Goal: Navigation & Orientation: Find specific page/section

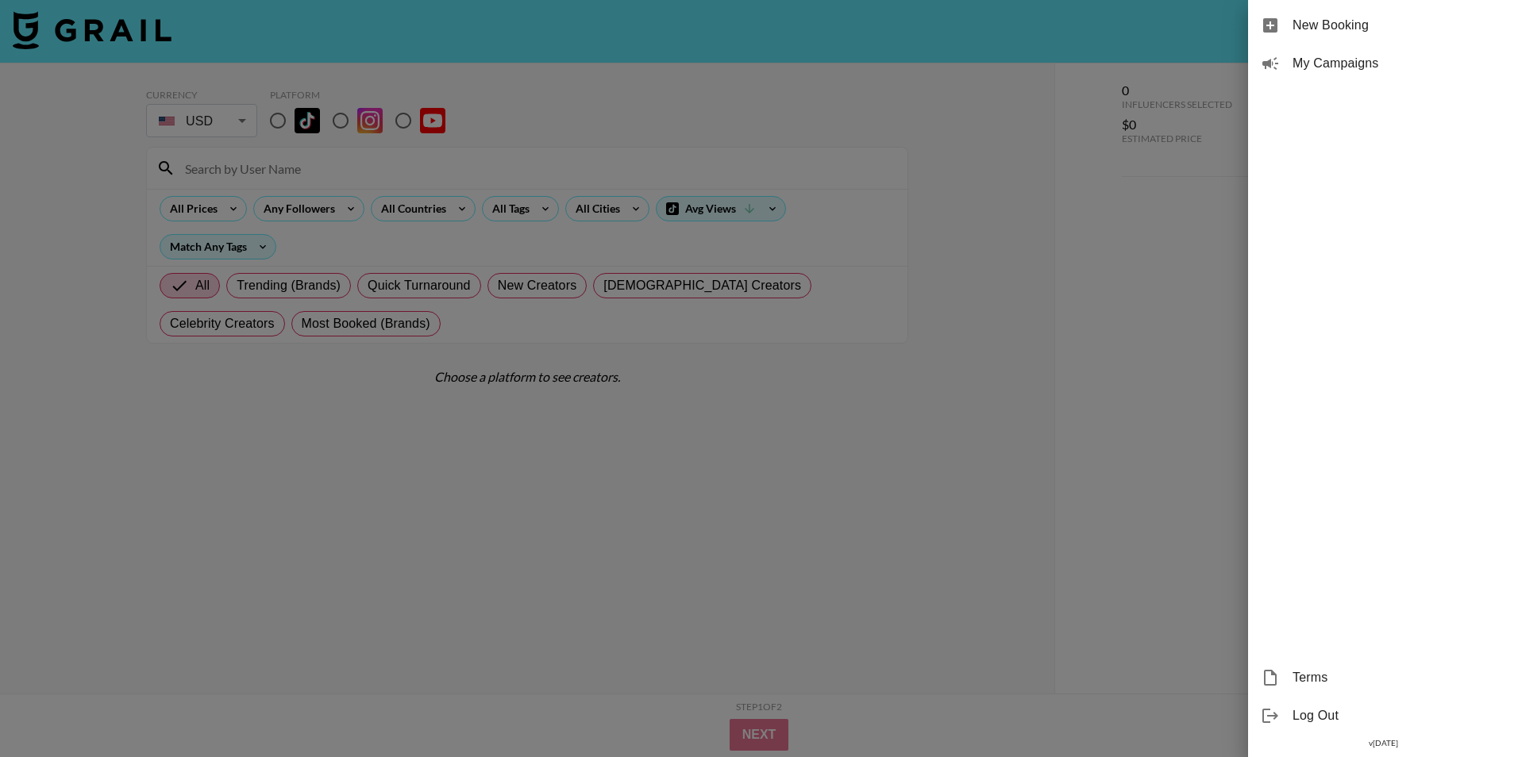
click at [1408, 45] on div "My Campaigns" at bounding box center [1383, 63] width 270 height 38
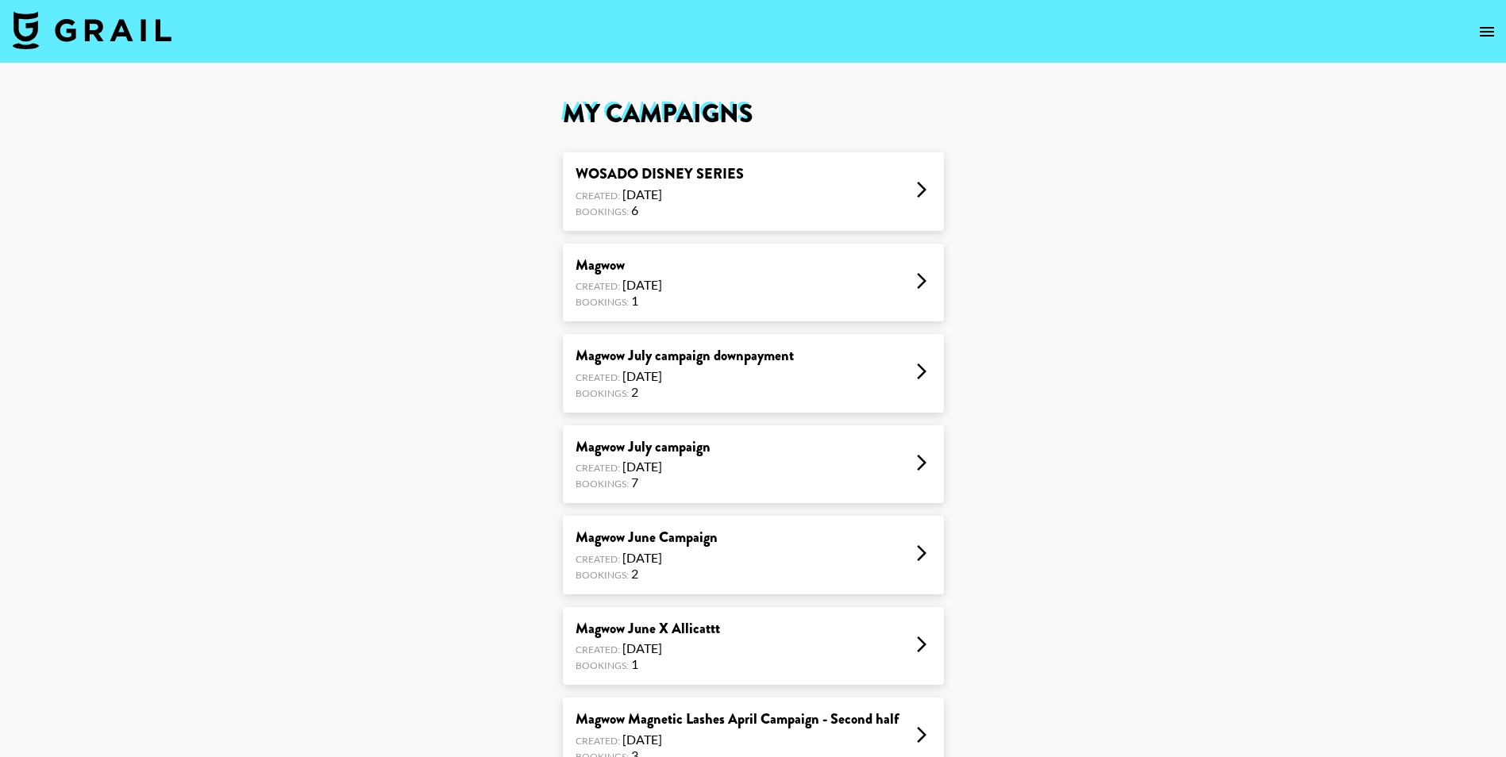
click at [772, 245] on div "Magwow Created: [DATE] Bookings: 1" at bounding box center [753, 283] width 381 height 79
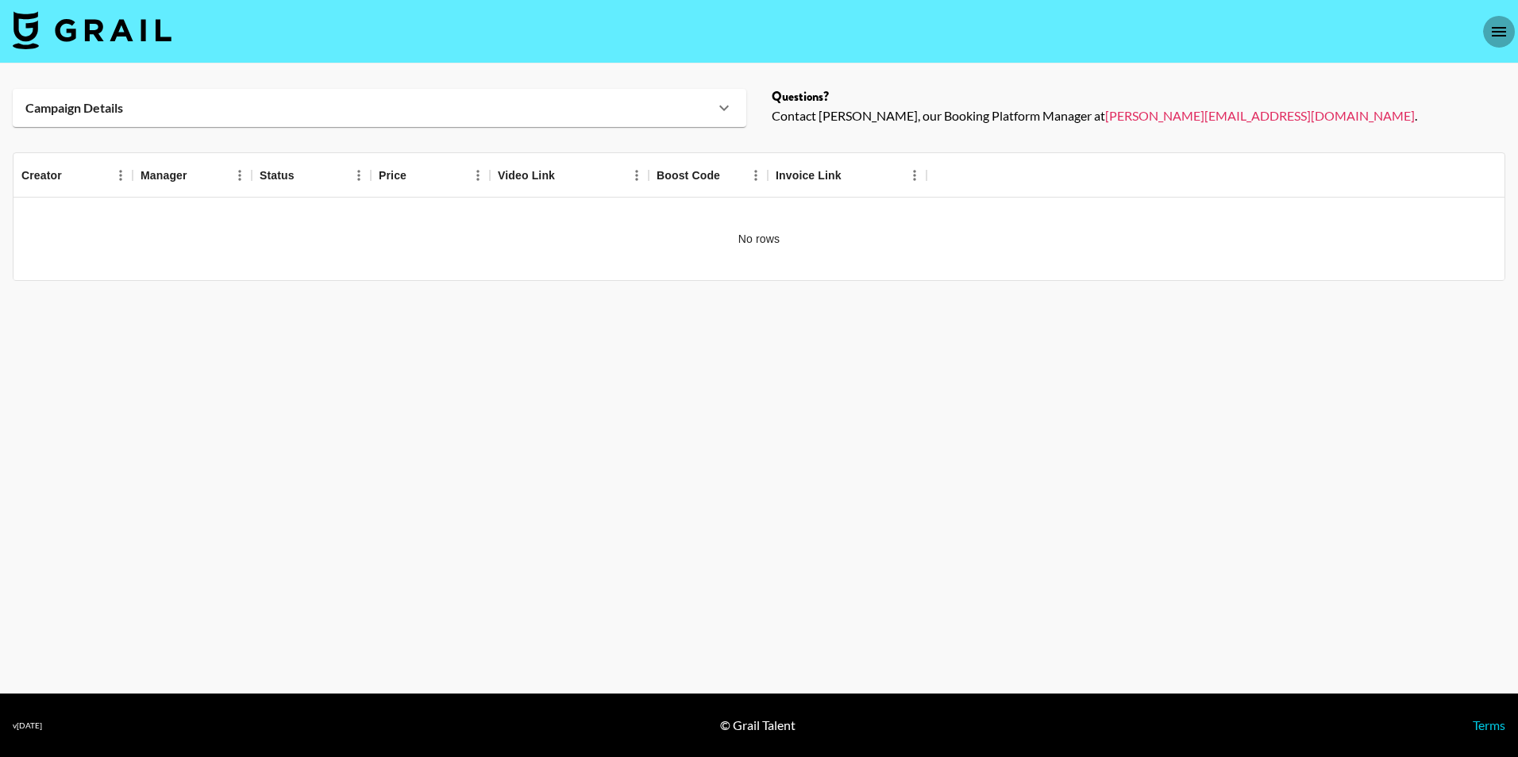
click at [1497, 44] on button "open drawer" at bounding box center [1499, 32] width 32 height 32
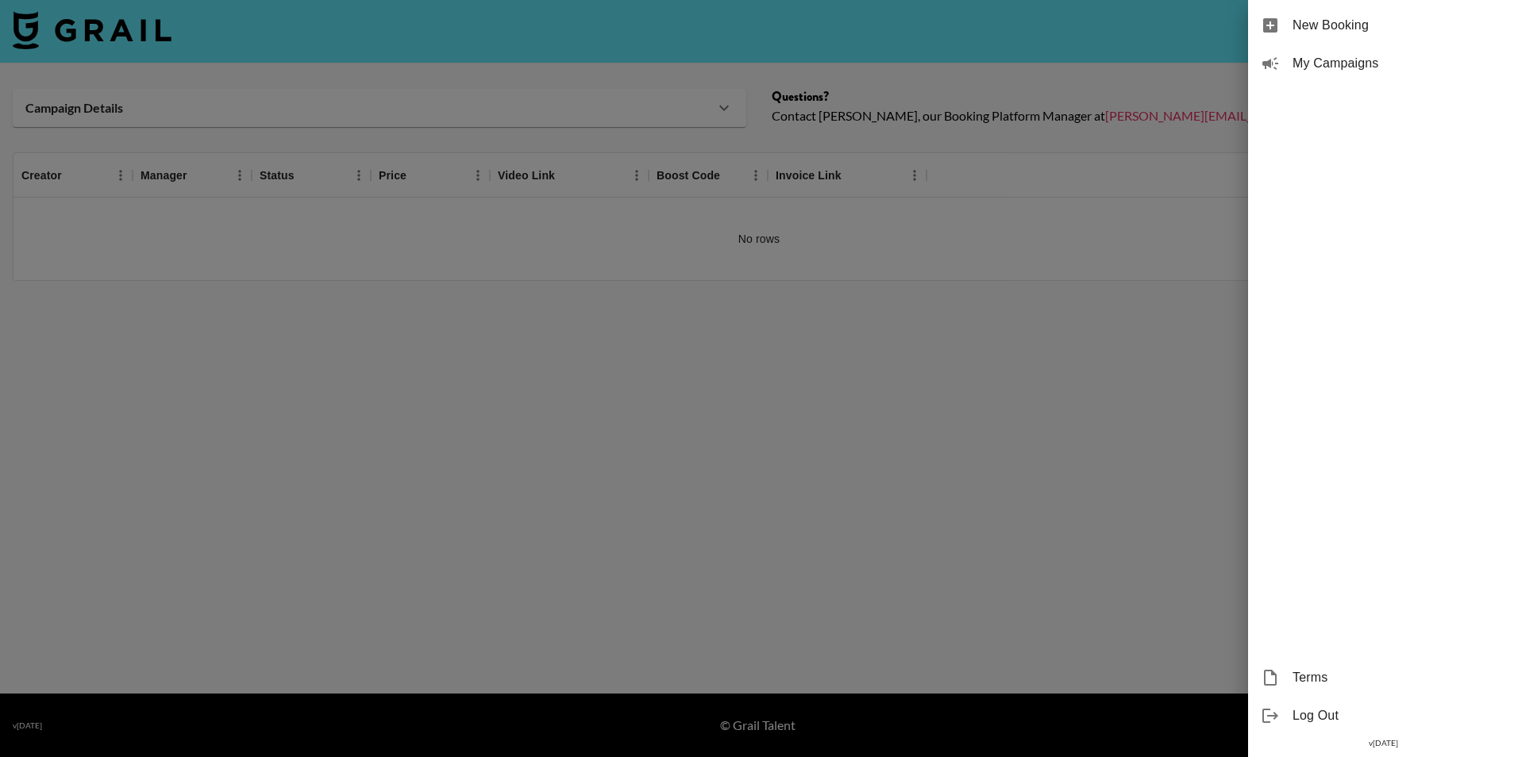
drag, startPoint x: 1407, startPoint y: 44, endPoint x: 1396, endPoint y: 75, distance: 33.6
click at [1396, 75] on ul "New Booking My Campaigns" at bounding box center [1383, 44] width 270 height 89
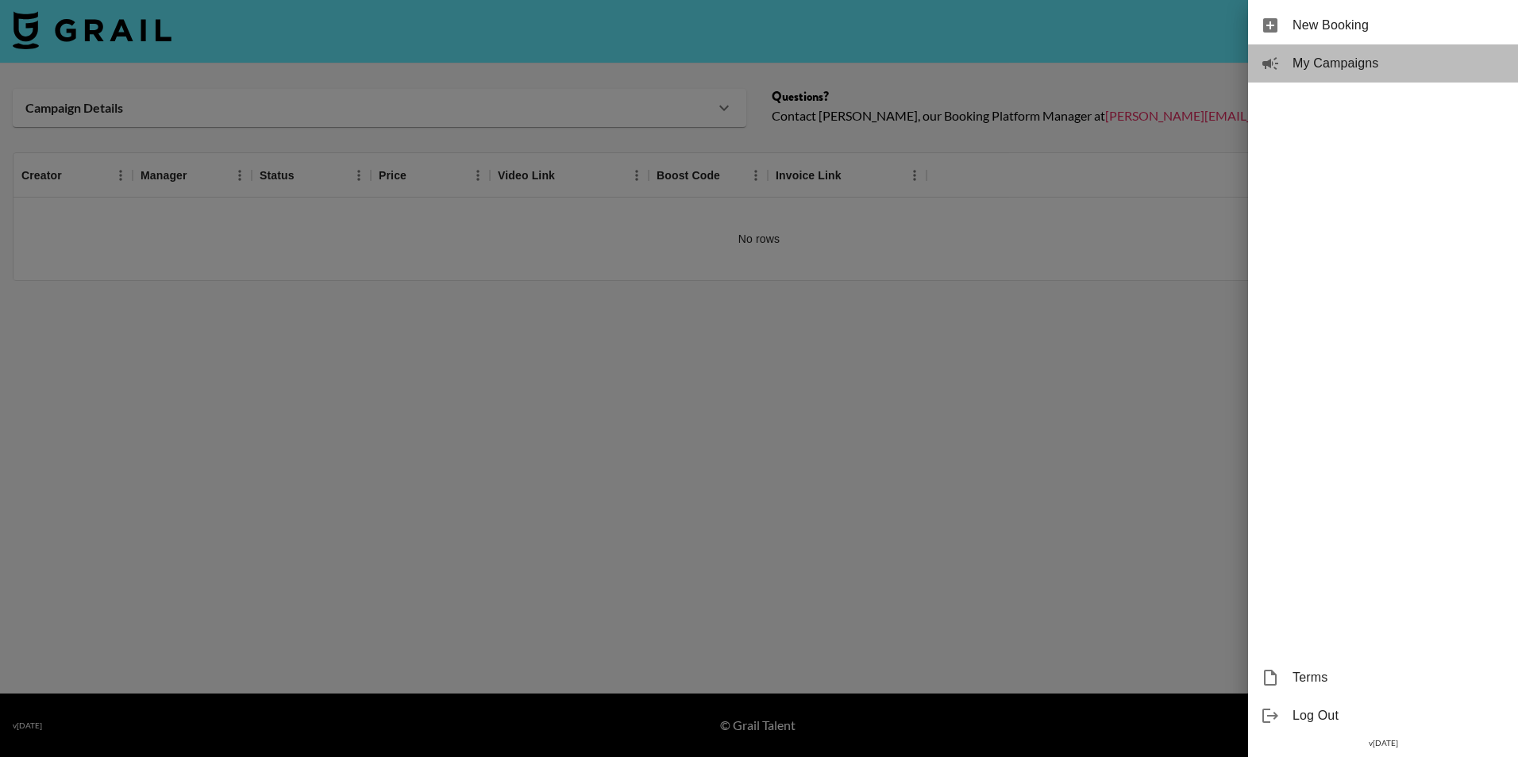
click at [1396, 75] on div "My Campaigns" at bounding box center [1383, 63] width 270 height 38
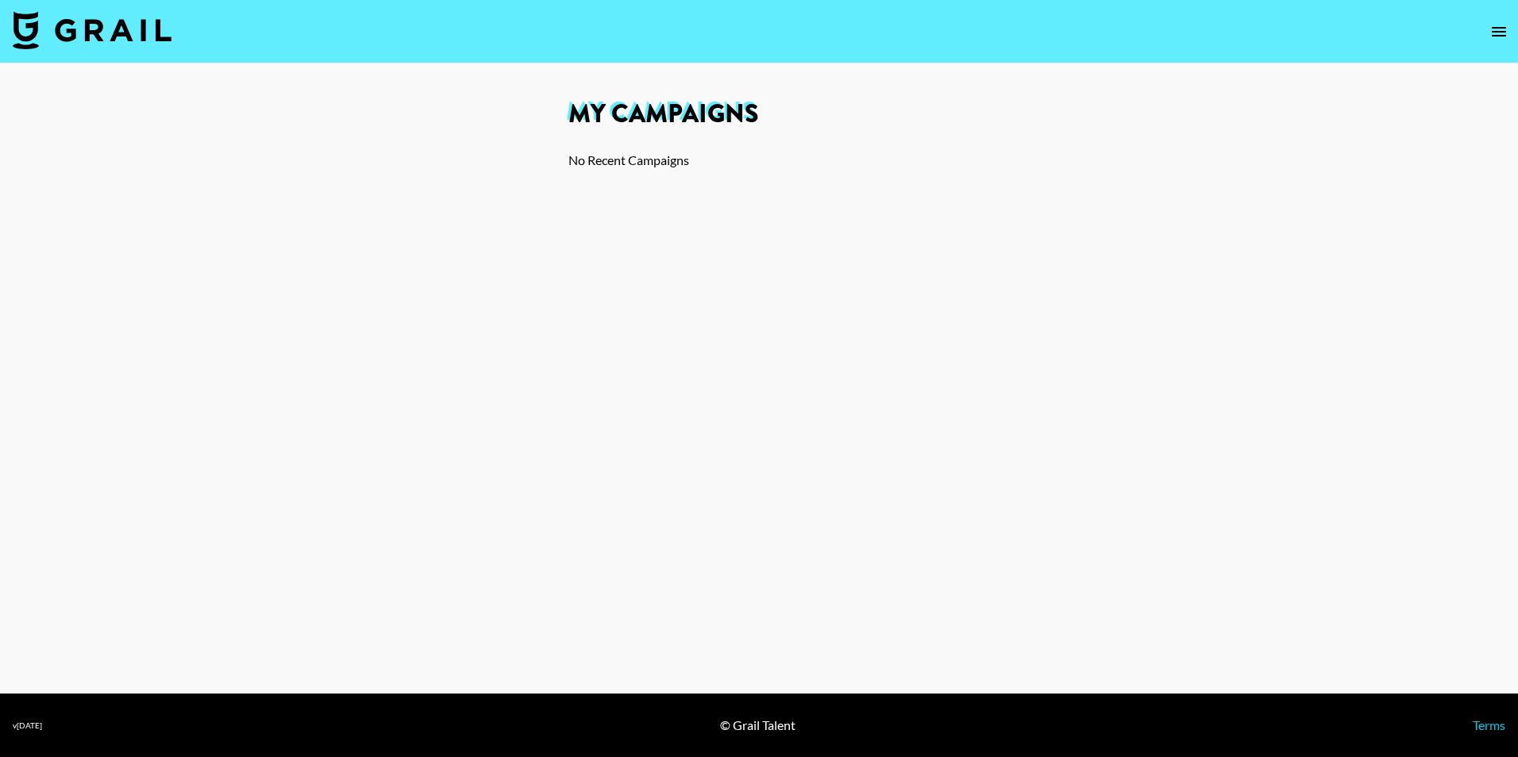
click at [625, 199] on main "My Campaigns No Recent Campaigns" at bounding box center [759, 379] width 1518 height 630
click at [633, 167] on div "No Recent Campaigns" at bounding box center [758, 160] width 381 height 16
click at [1498, 25] on icon "open drawer" at bounding box center [1498, 31] width 19 height 19
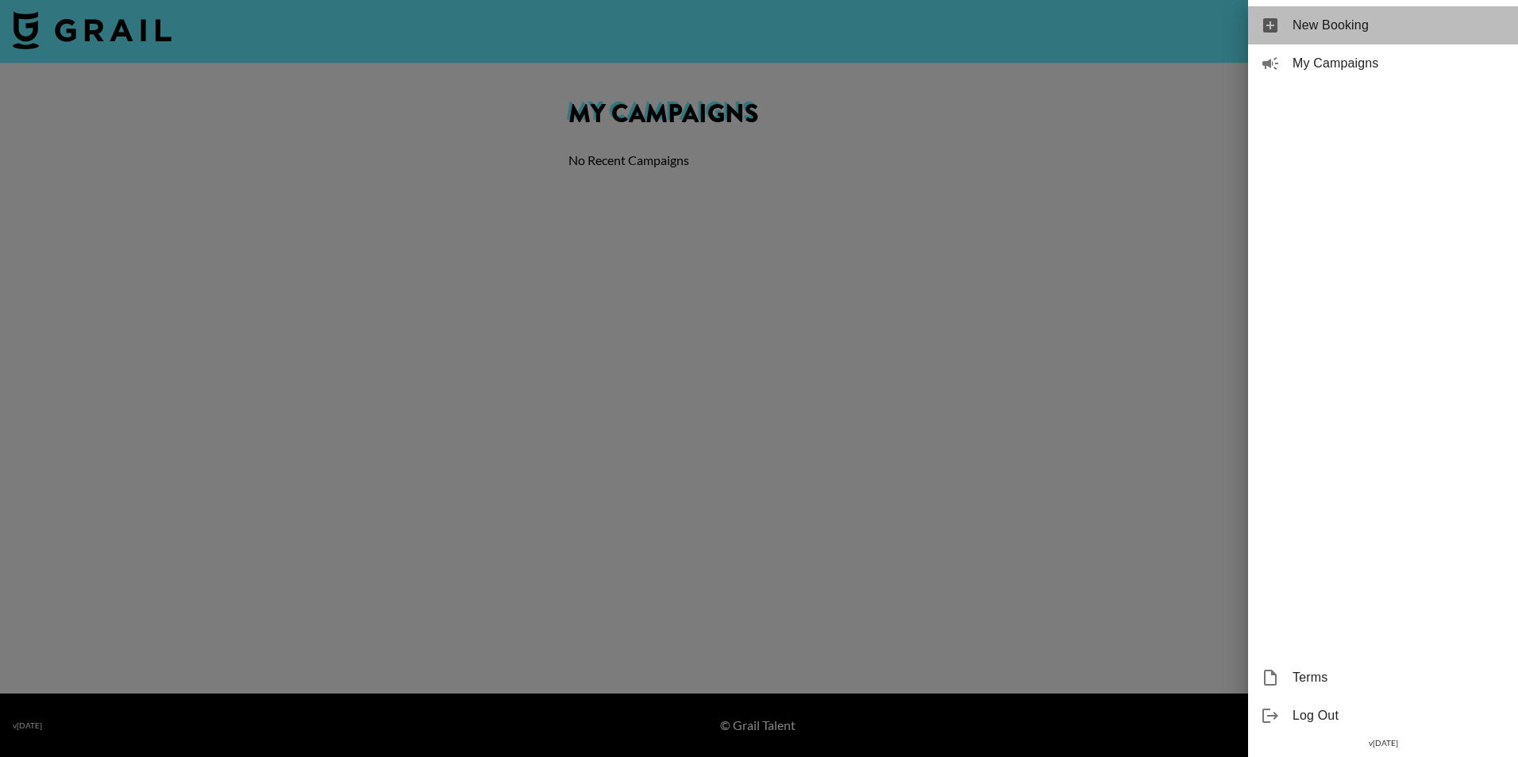
click at [1353, 42] on div "New Booking" at bounding box center [1383, 25] width 270 height 38
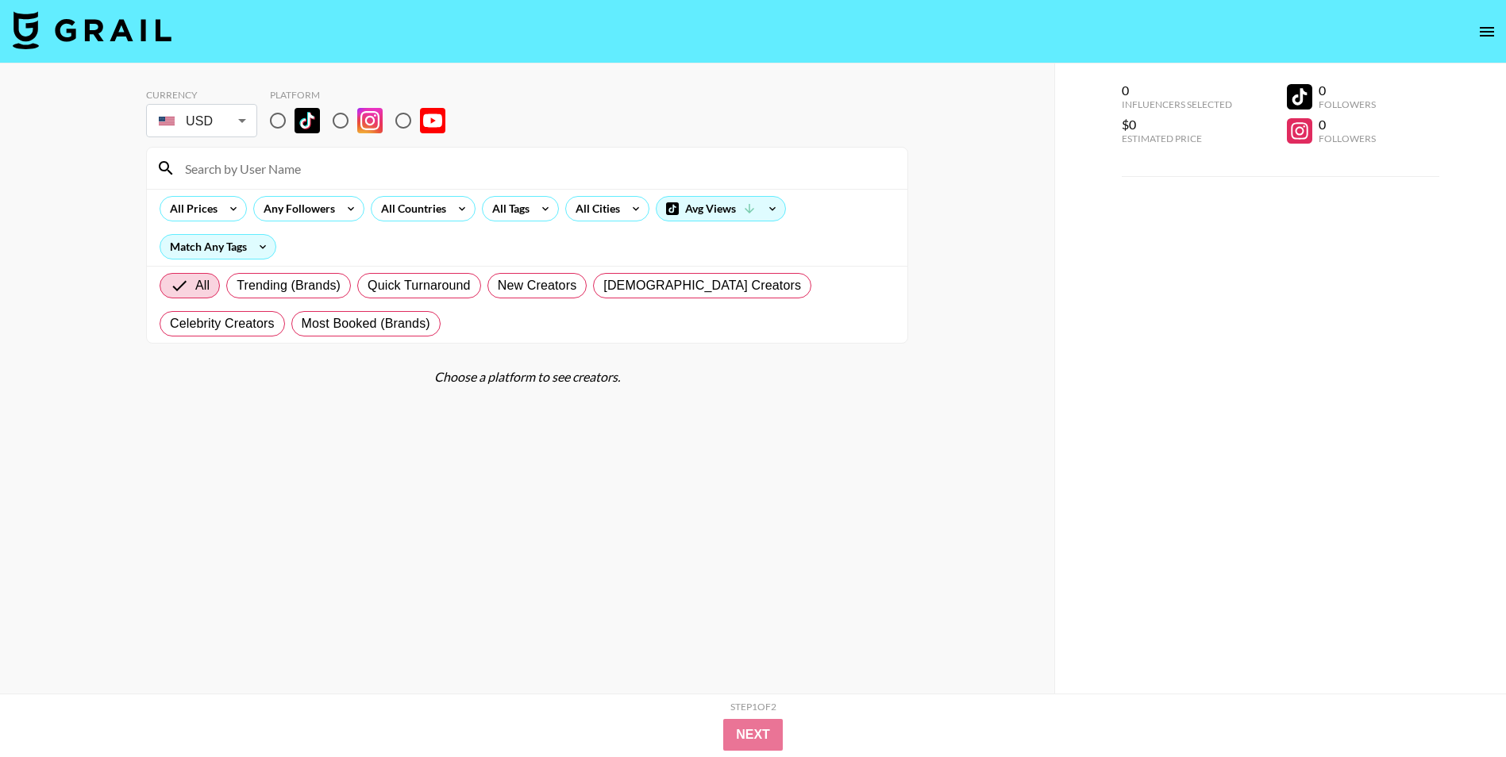
click at [1488, 30] on icon "open drawer" at bounding box center [1486, 31] width 19 height 19
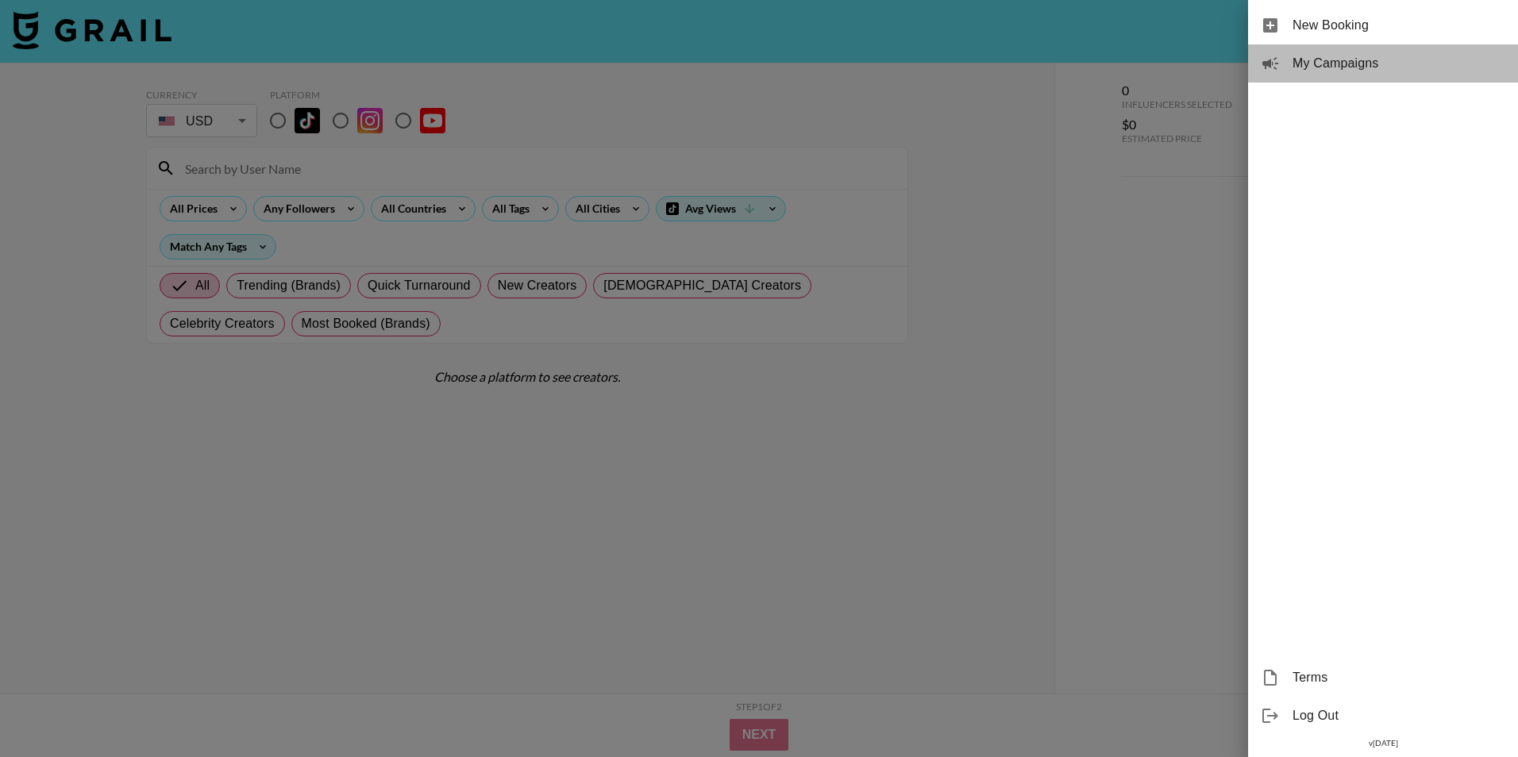
click at [1357, 66] on span "My Campaigns" at bounding box center [1398, 63] width 213 height 19
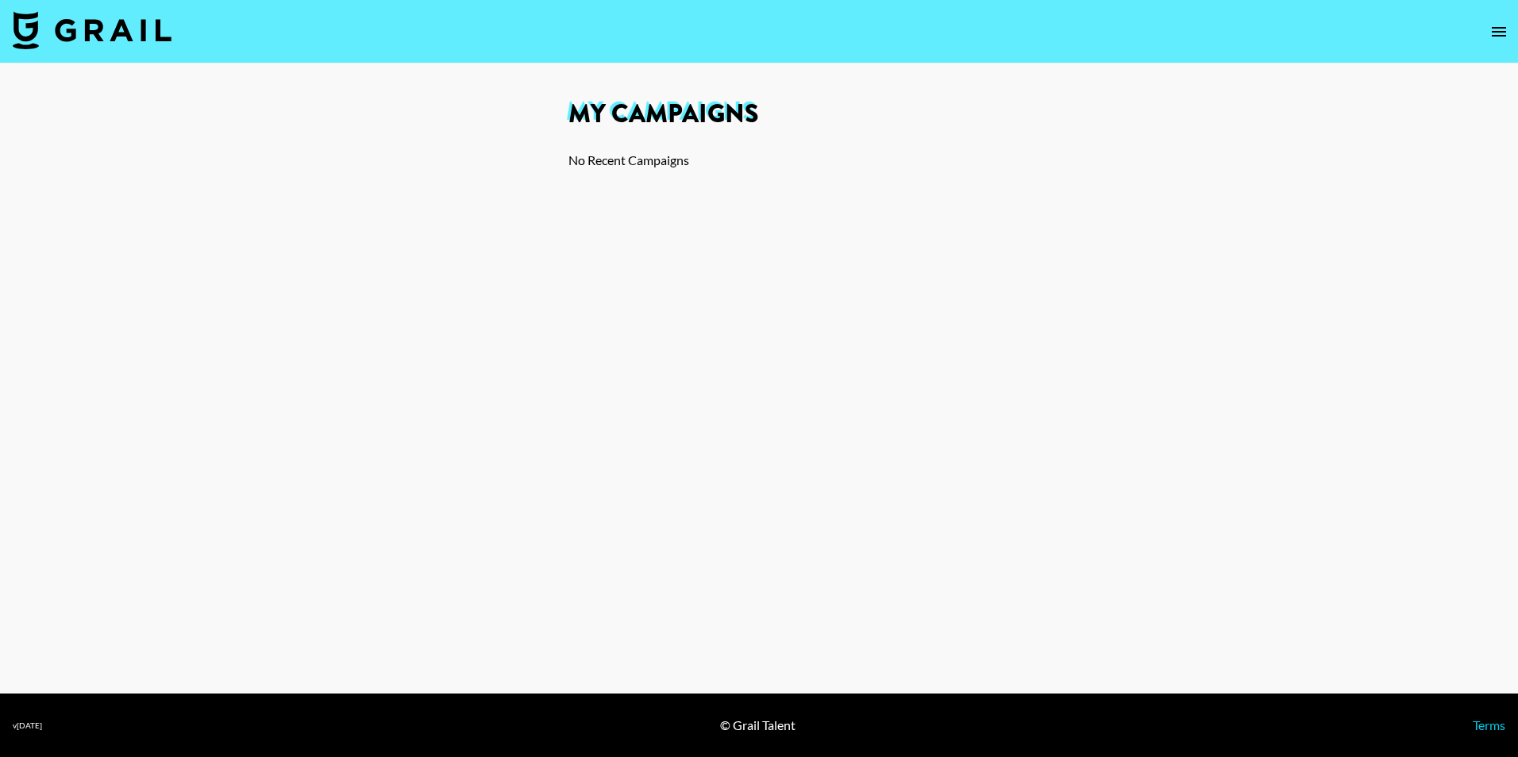
click at [737, 175] on section "My Campaigns No Recent Campaigns" at bounding box center [759, 122] width 406 height 117
click at [611, 141] on section "My Campaigns No Recent Campaigns" at bounding box center [759, 122] width 406 height 117
